Goal: Information Seeking & Learning: Learn about a topic

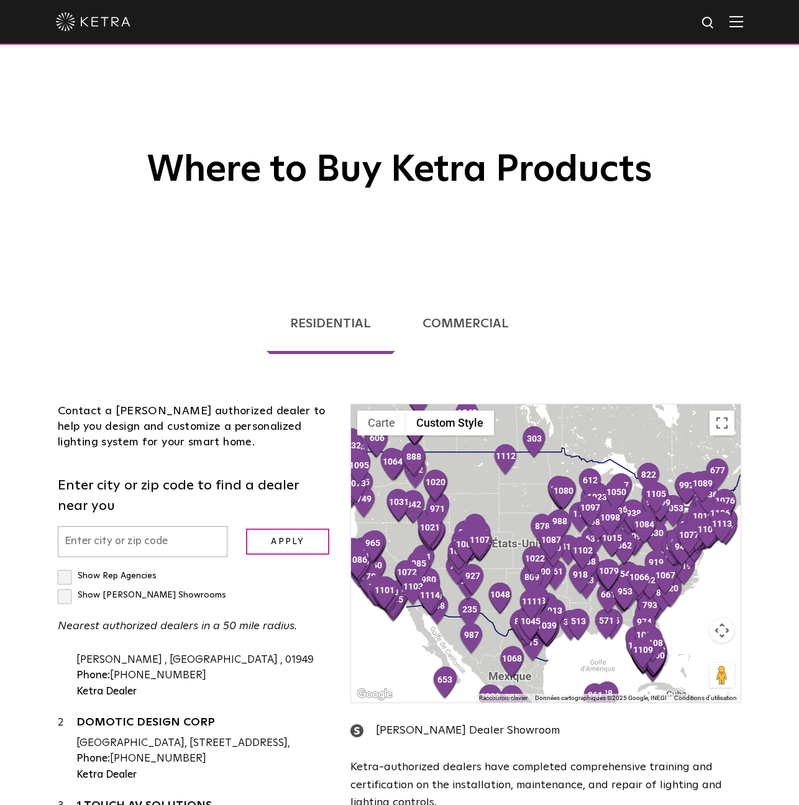
click at [106, 20] on img at bounding box center [93, 21] width 75 height 19
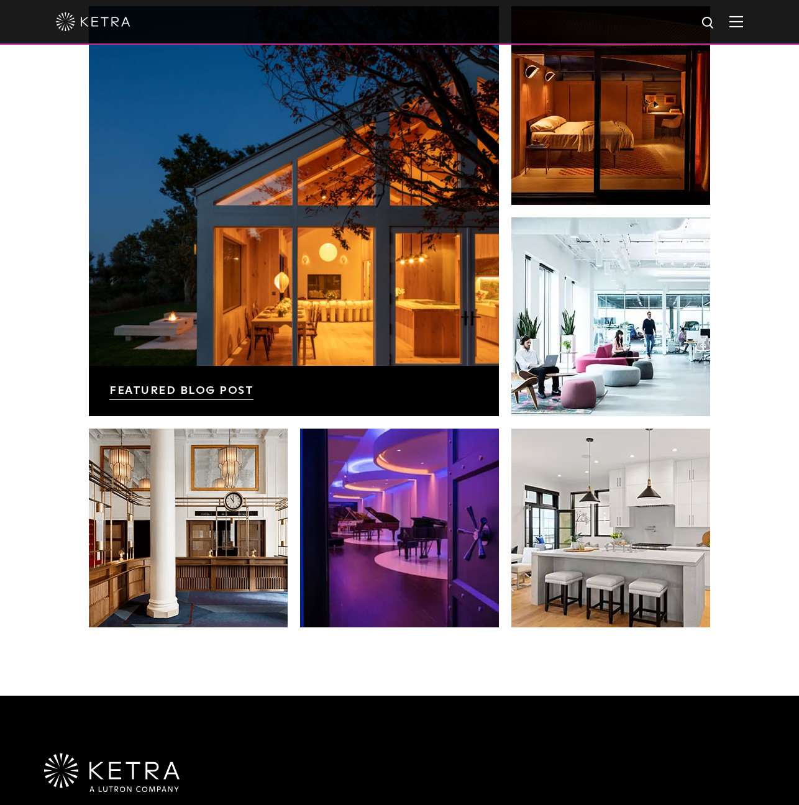
scroll to position [2612, 0]
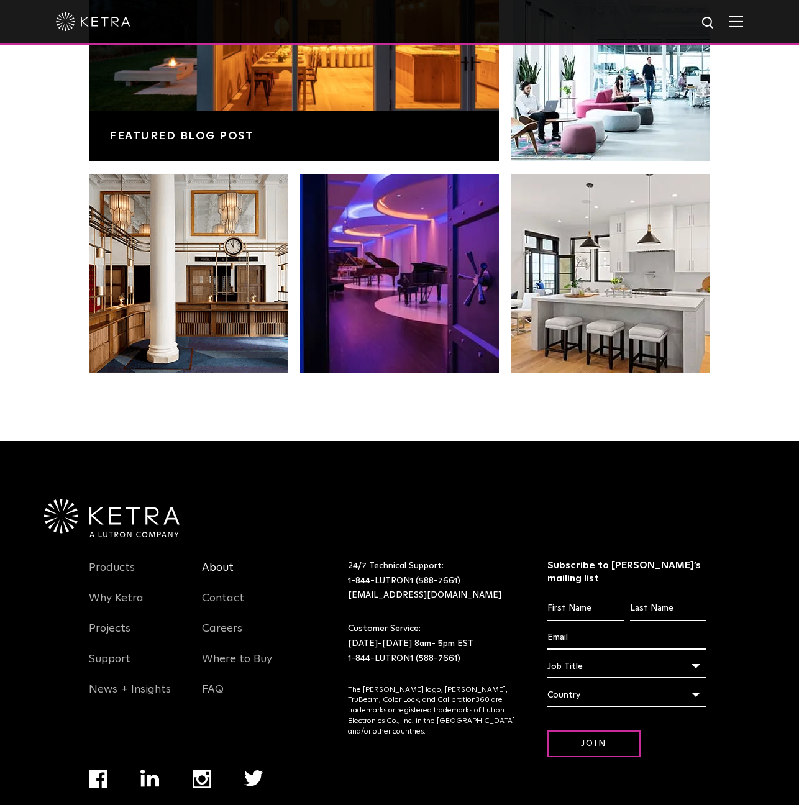
click at [222, 561] on link "About" at bounding box center [218, 575] width 32 height 29
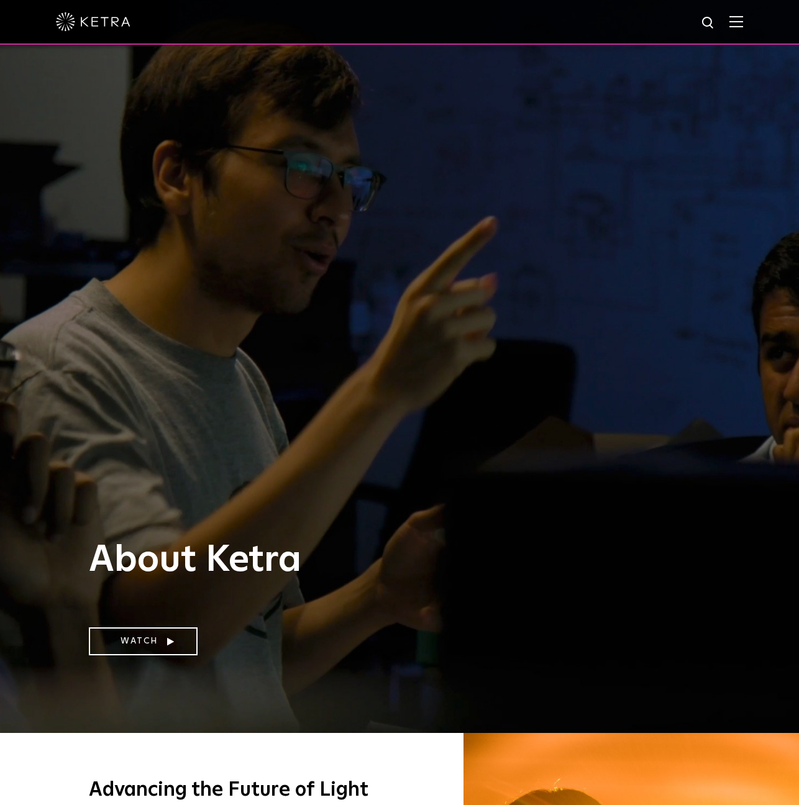
scroll to position [8, 0]
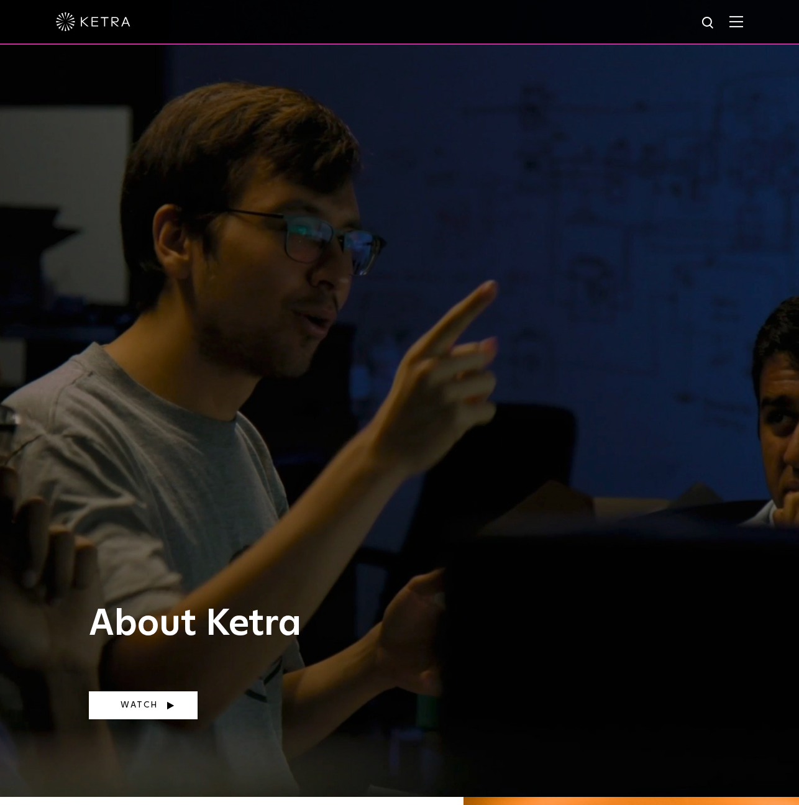
click at [135, 706] on link "Watch" at bounding box center [143, 705] width 109 height 28
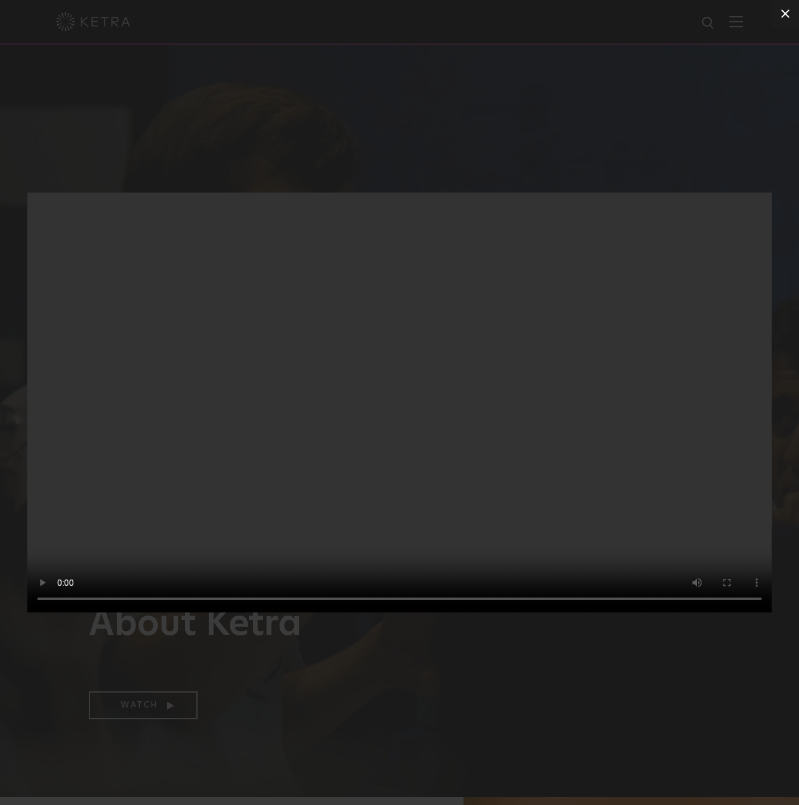
click at [785, 9] on icon at bounding box center [785, 13] width 15 height 15
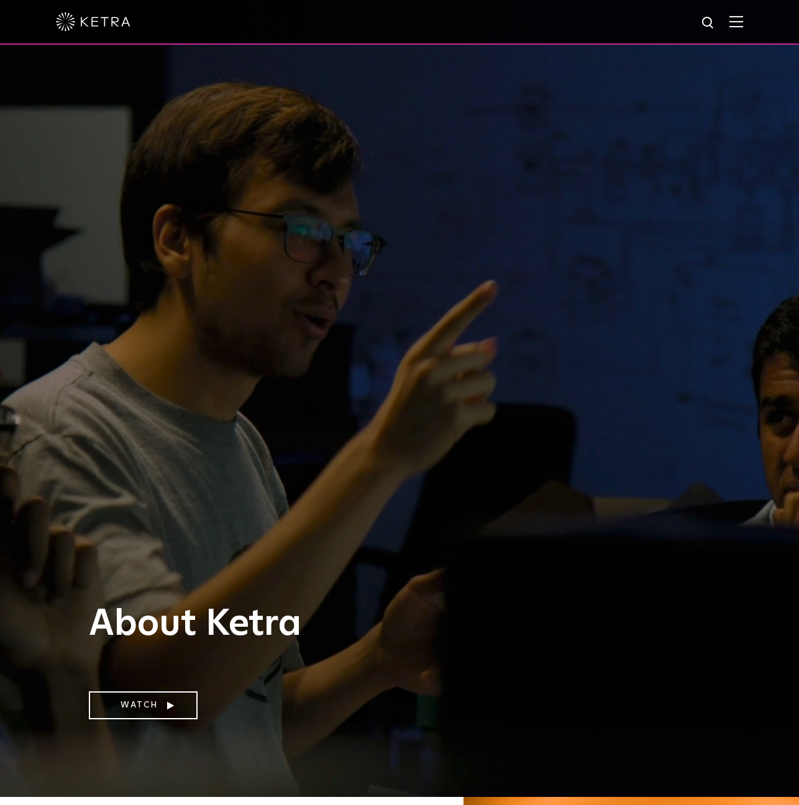
click at [736, 19] on img at bounding box center [736, 22] width 14 height 12
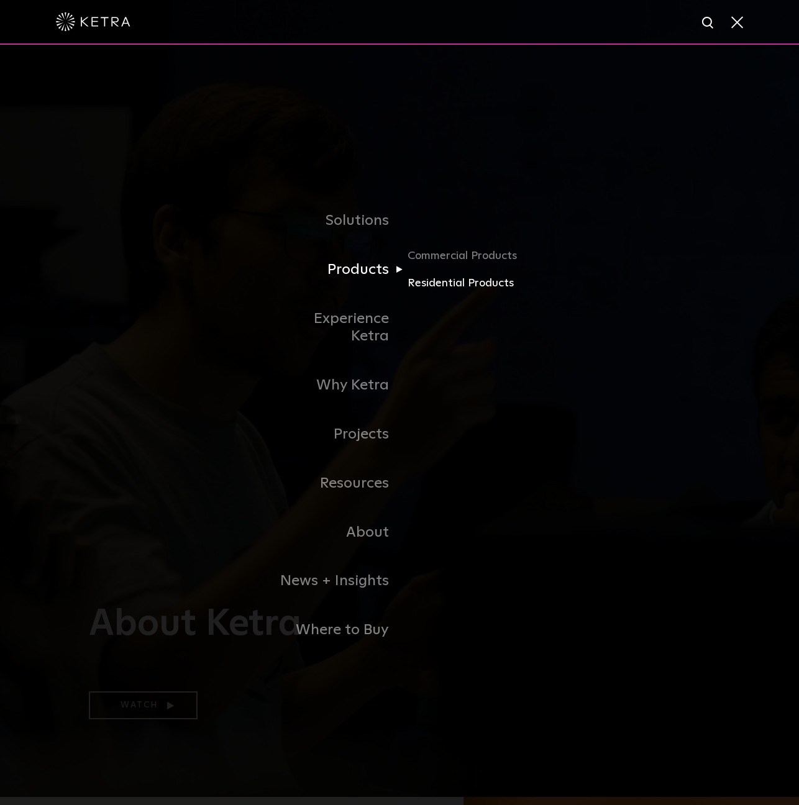
click at [432, 289] on link "Residential Products" at bounding box center [467, 284] width 119 height 18
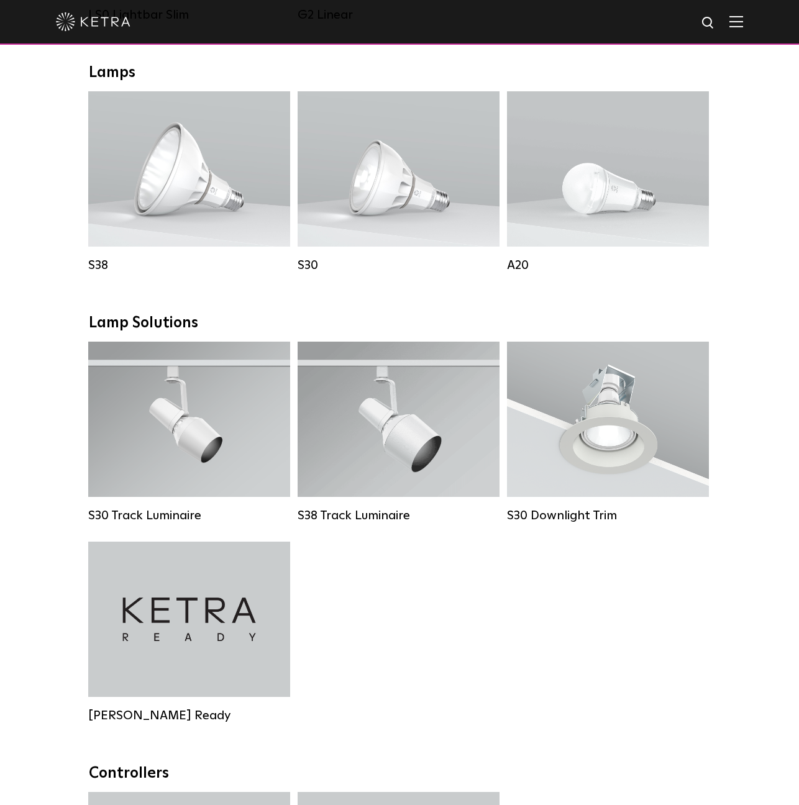
scroll to position [206, 0]
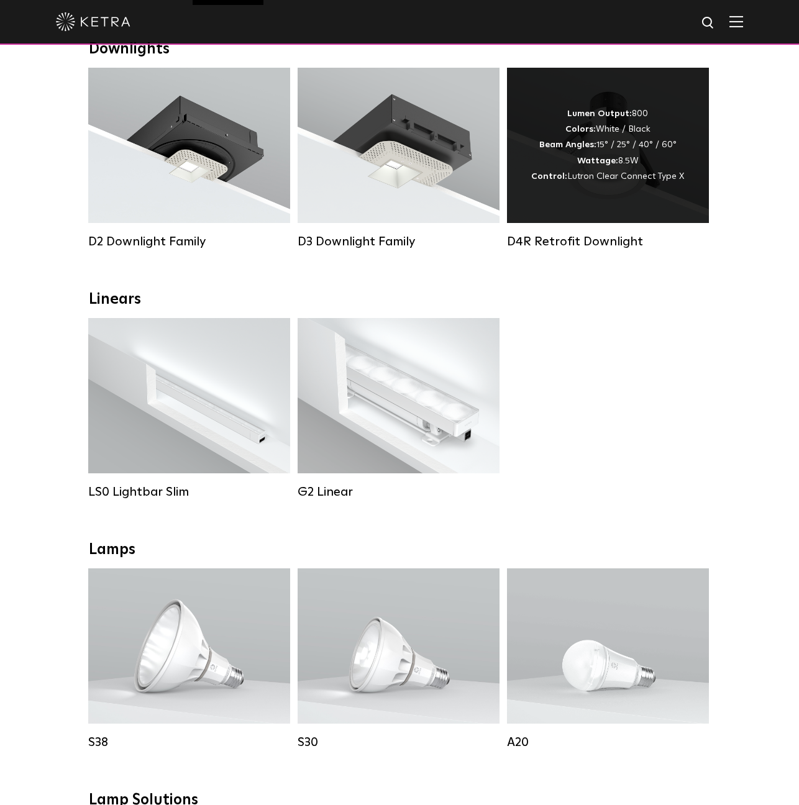
click at [607, 206] on div "Lumen Output: 800 Colors: White / Black Beam Angles: 15° / 25° / 40° / 60° Watt…" at bounding box center [608, 145] width 202 height 155
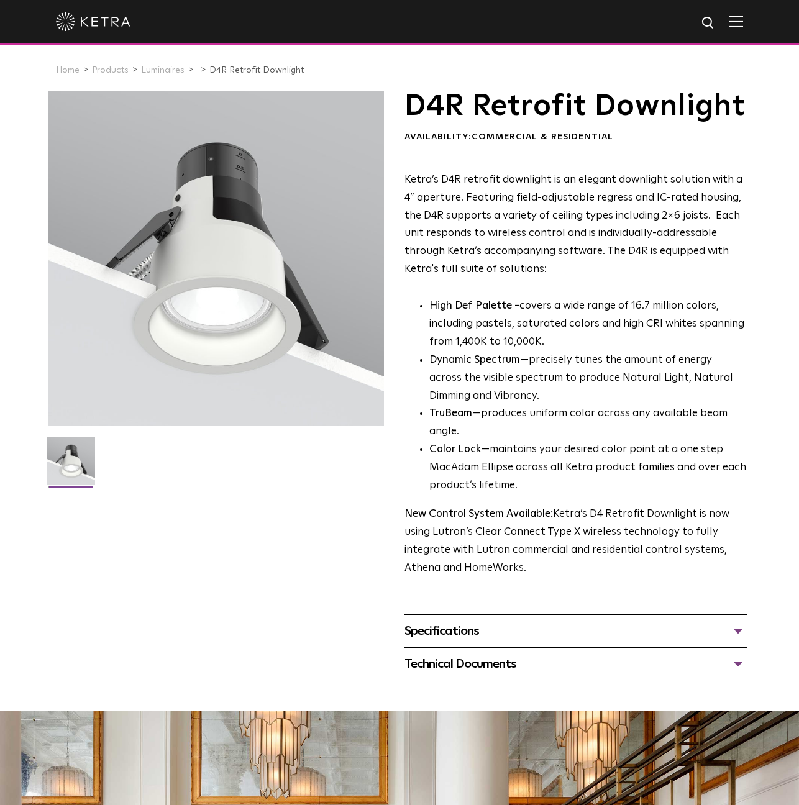
click at [698, 641] on div "Specifications" at bounding box center [575, 631] width 342 height 20
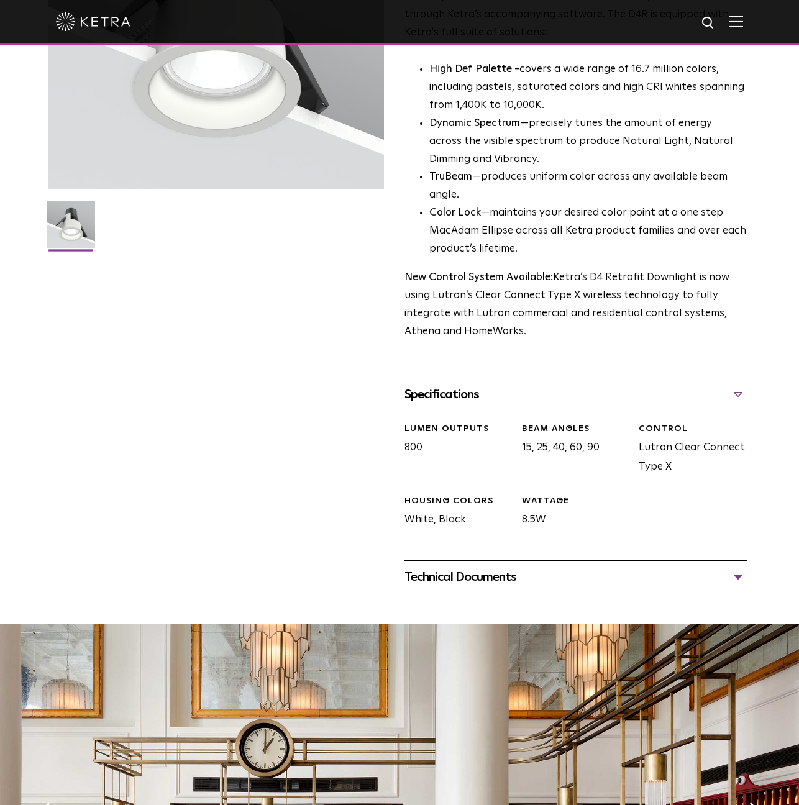
scroll to position [293, 0]
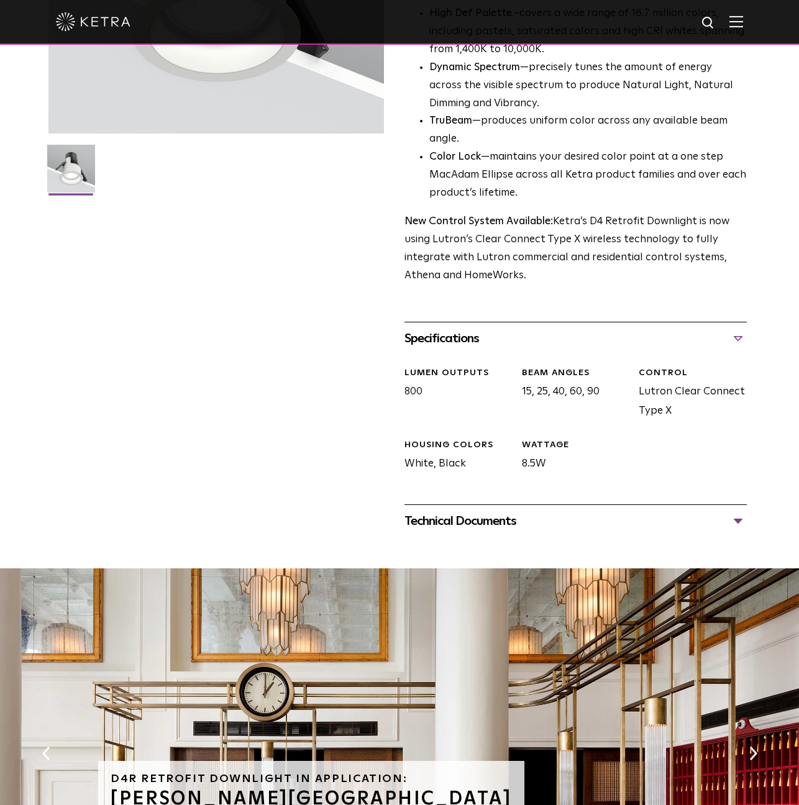
click at [732, 531] on div "Technical Documents" at bounding box center [575, 521] width 342 height 20
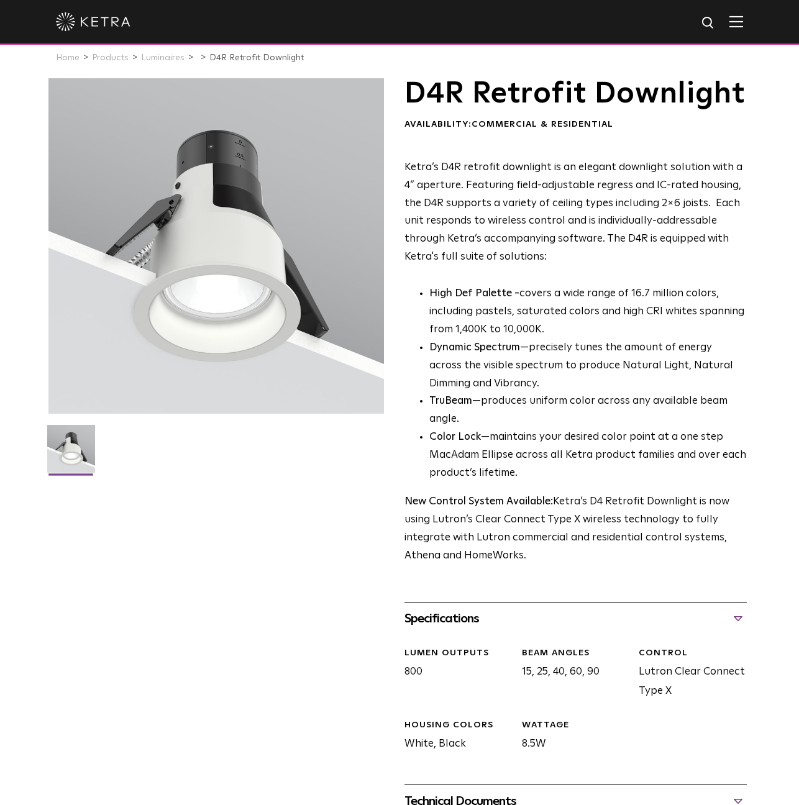
scroll to position [0, 0]
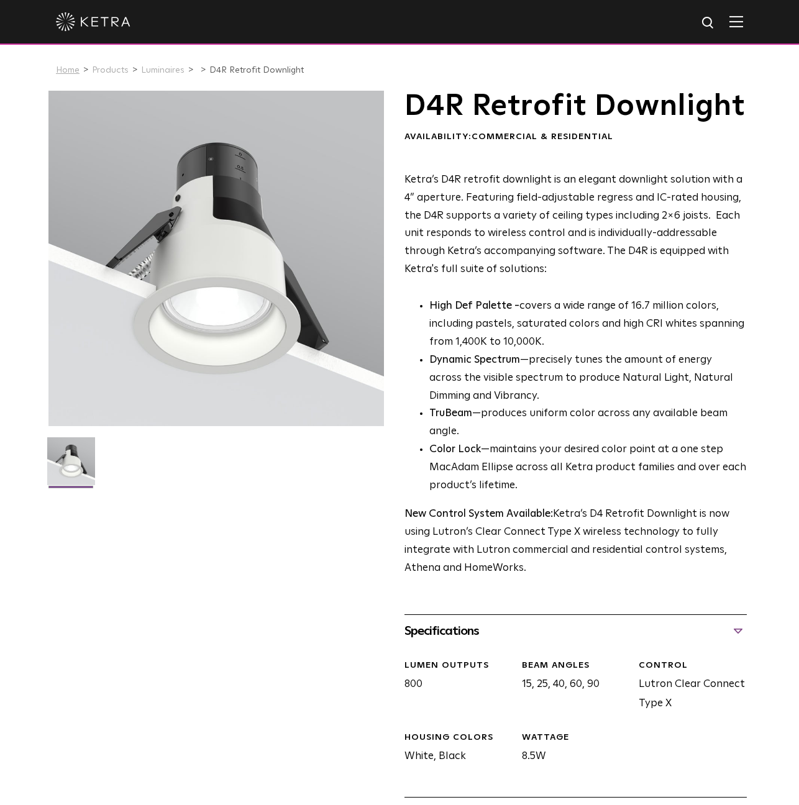
click at [65, 71] on link "Home" at bounding box center [68, 70] width 24 height 9
